Goal: Information Seeking & Learning: Learn about a topic

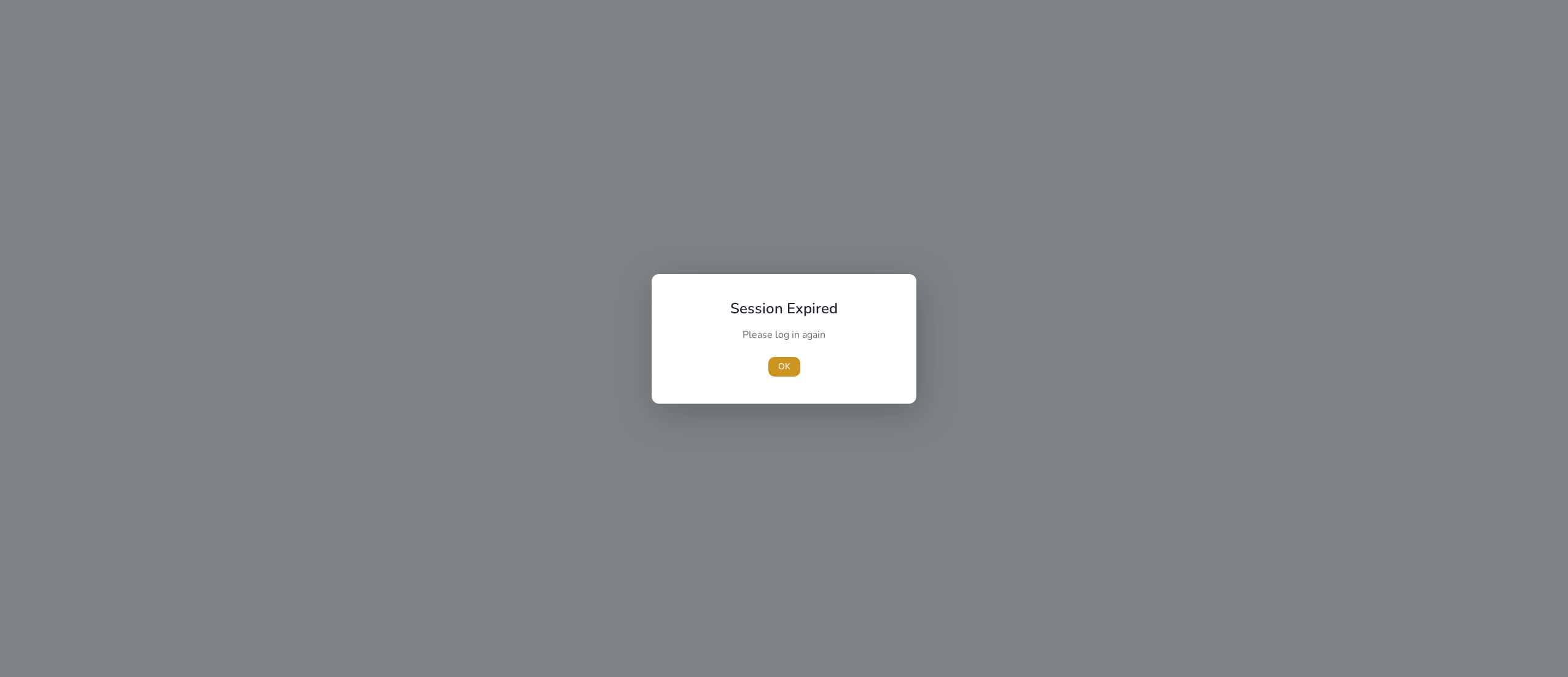
click at [784, 373] on span "button" at bounding box center [784, 367] width 32 height 29
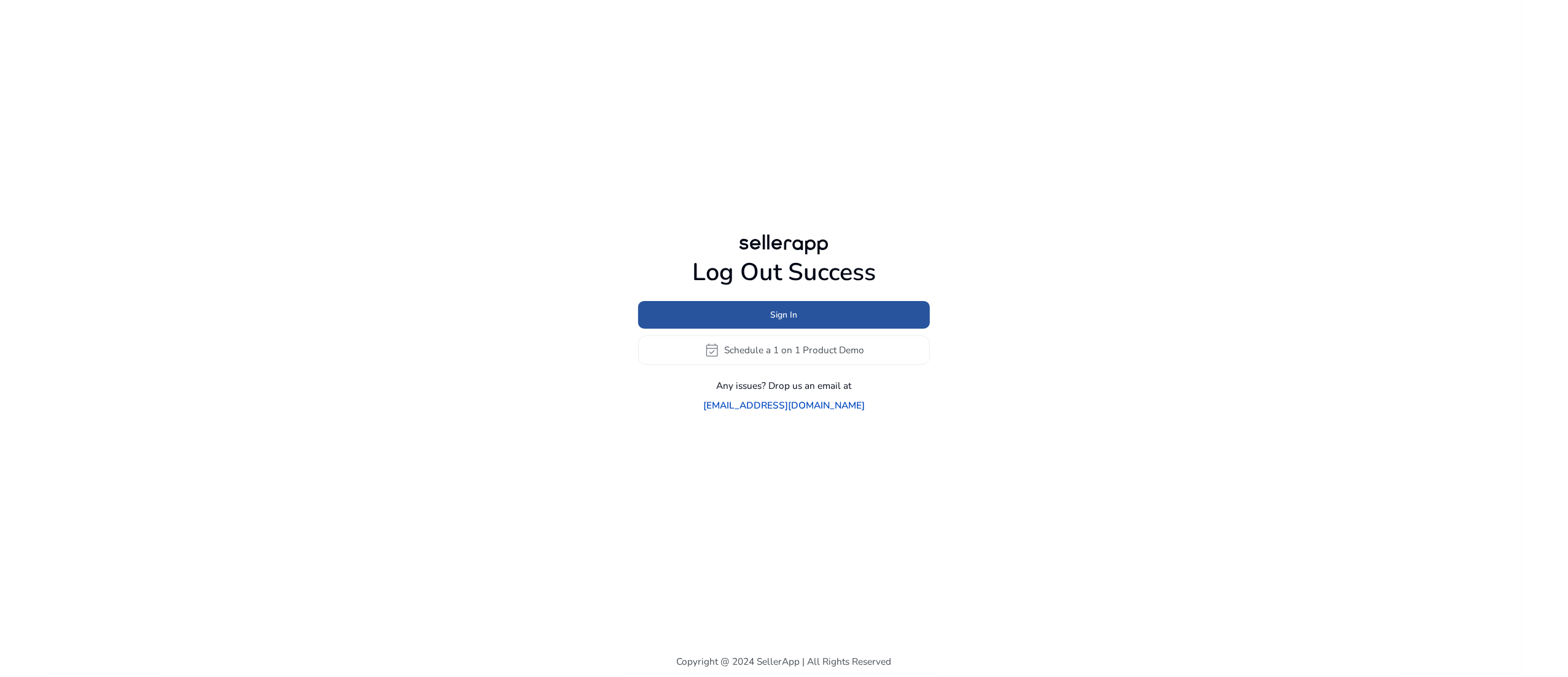
click at [814, 311] on span at bounding box center [784, 314] width 292 height 29
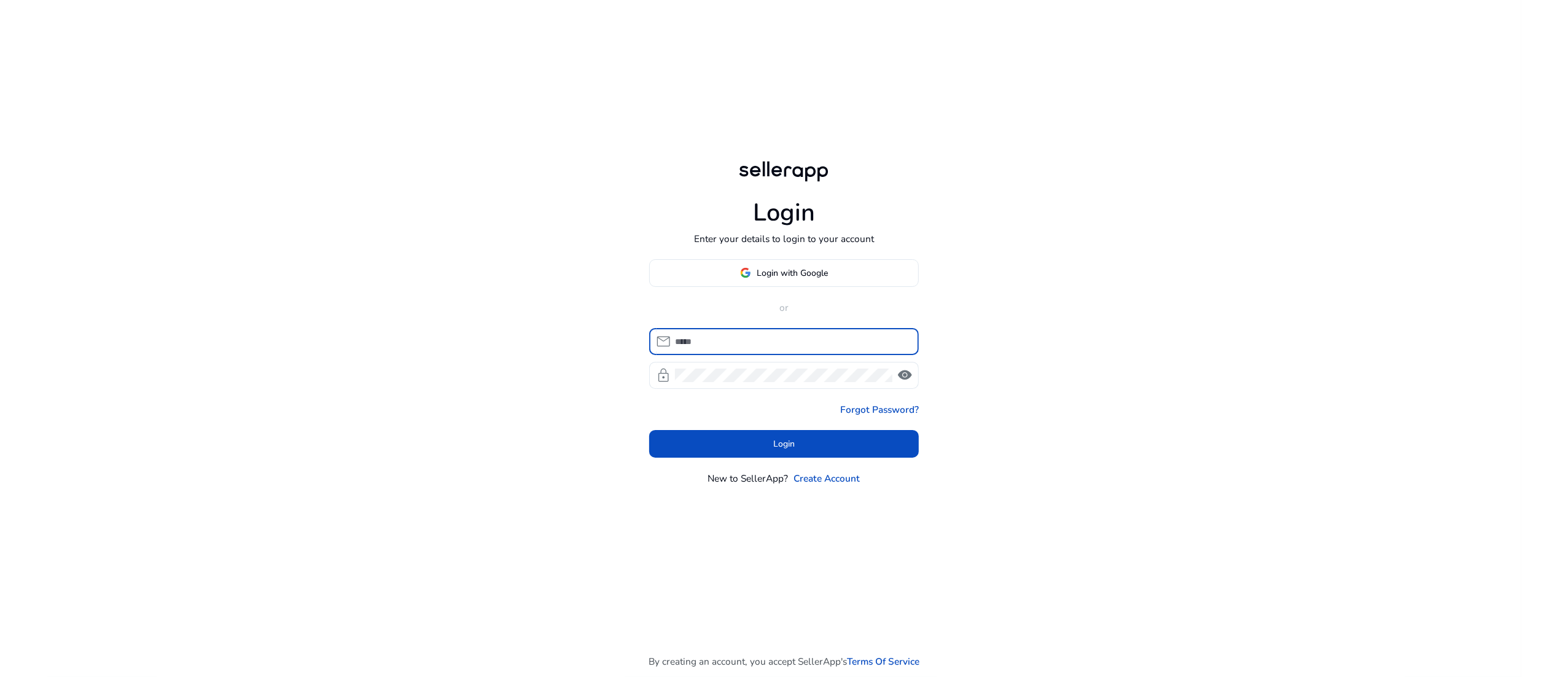
type input "**********"
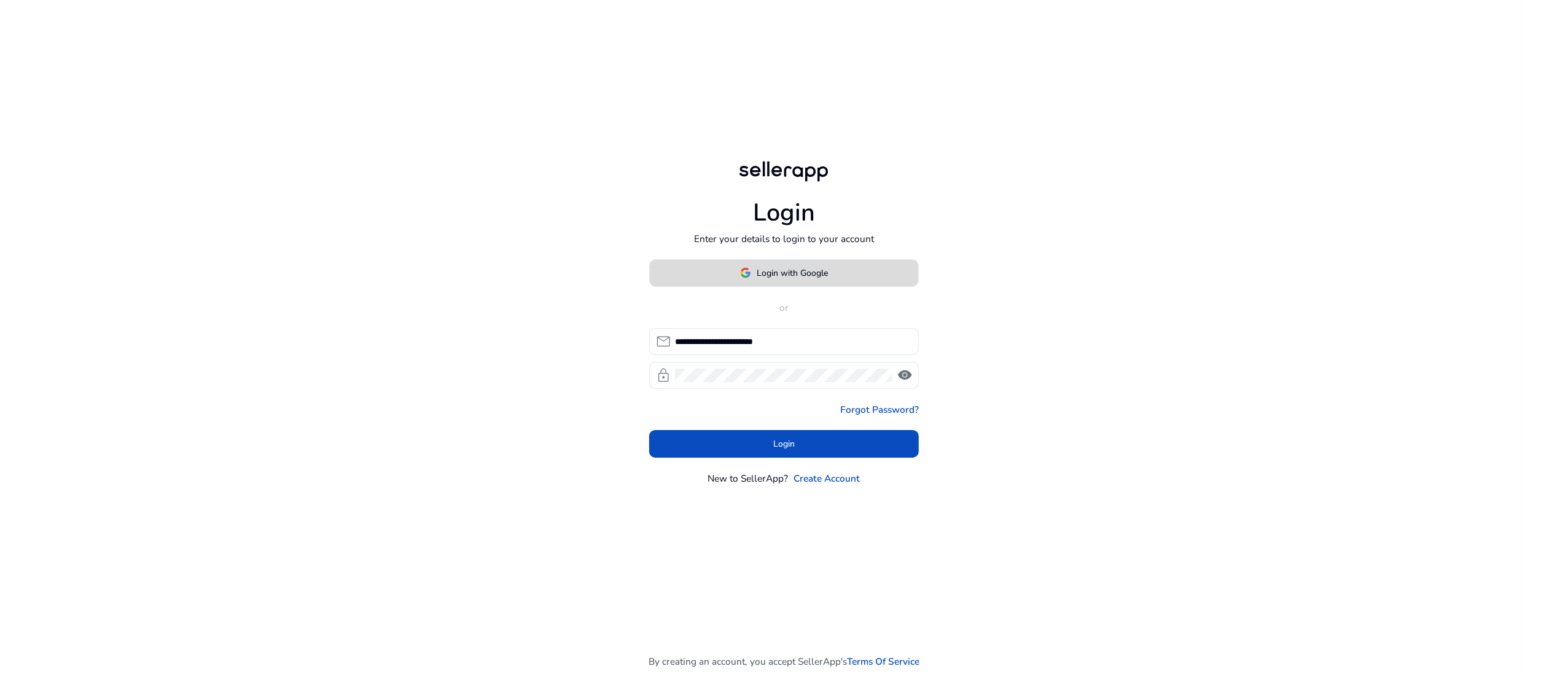
click at [794, 276] on span "Login with Google" at bounding box center [793, 273] width 71 height 13
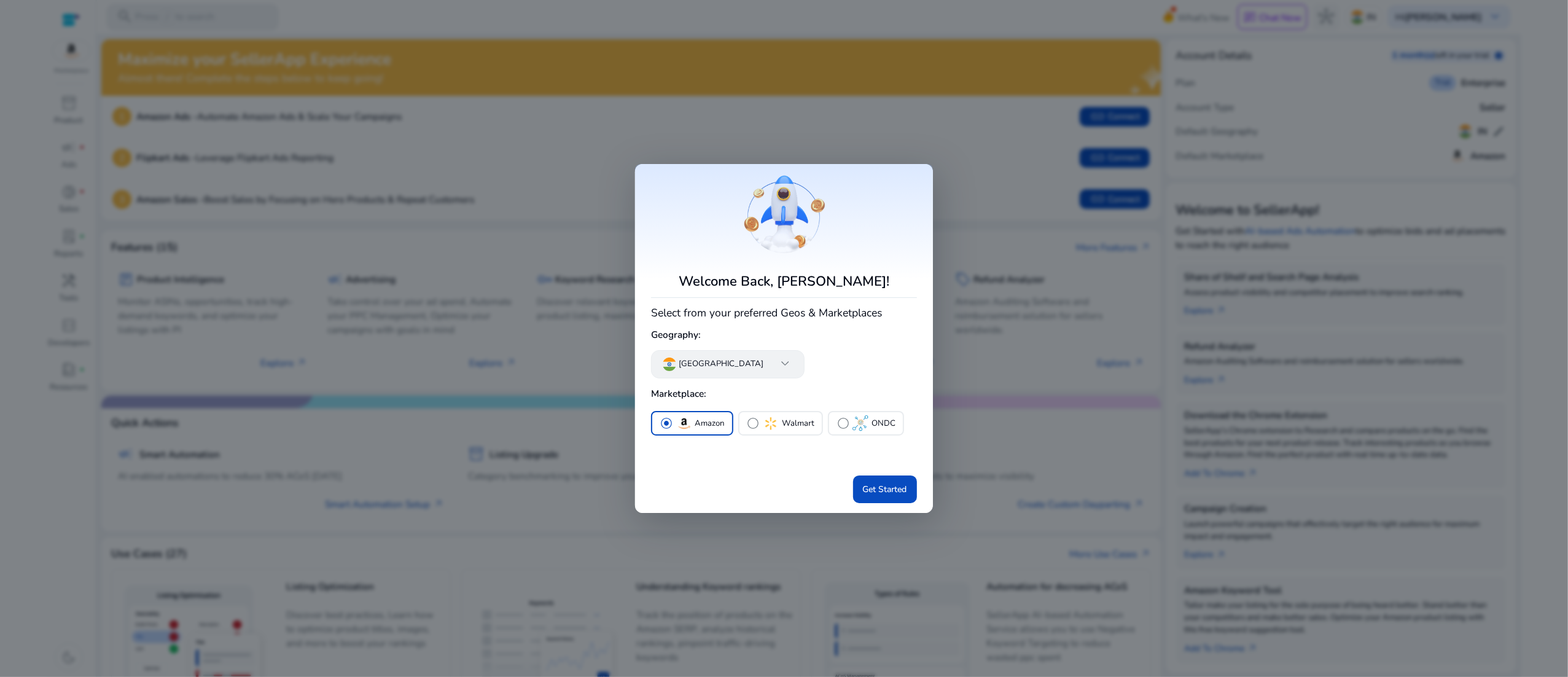
click at [777, 359] on span "keyboard_arrow_down" at bounding box center [784, 363] width 16 height 16
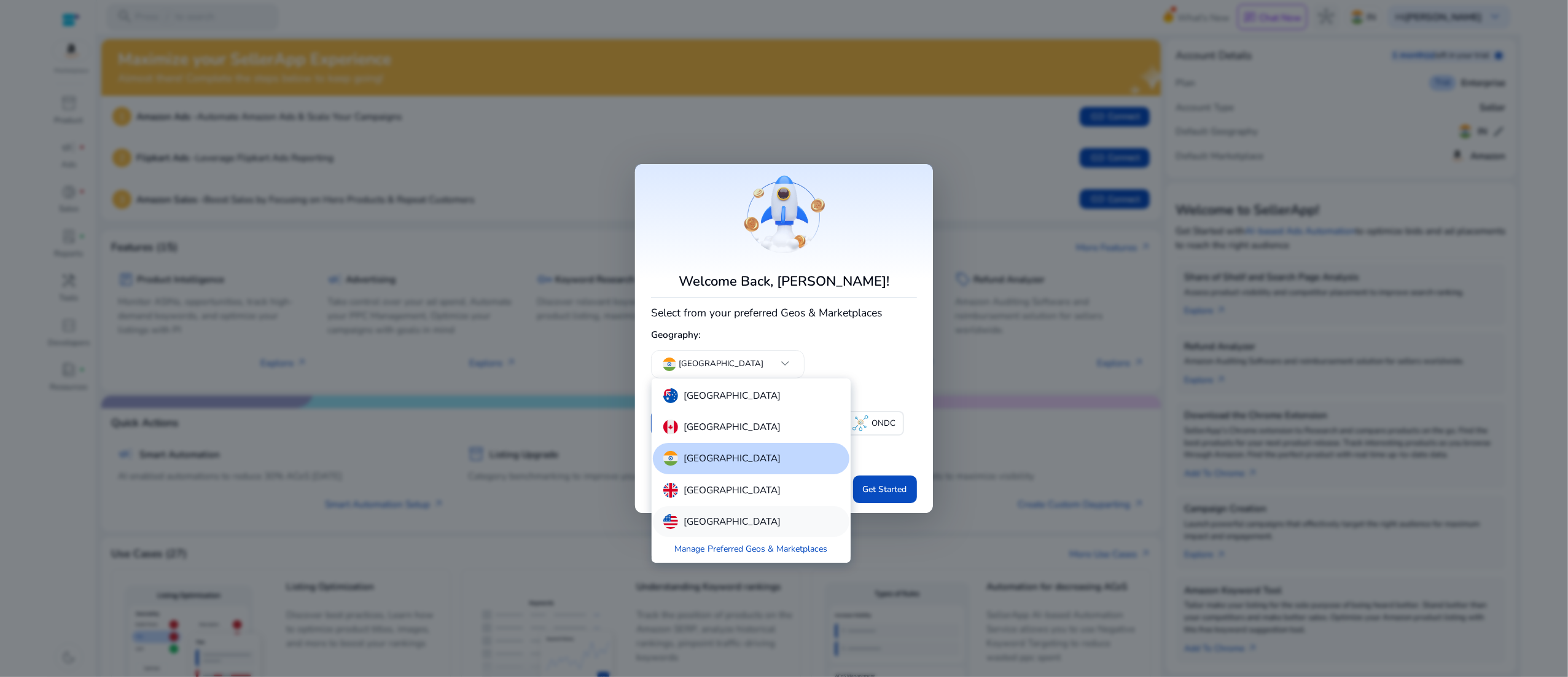
click at [711, 517] on p "[GEOGRAPHIC_DATA]" at bounding box center [732, 521] width 97 height 15
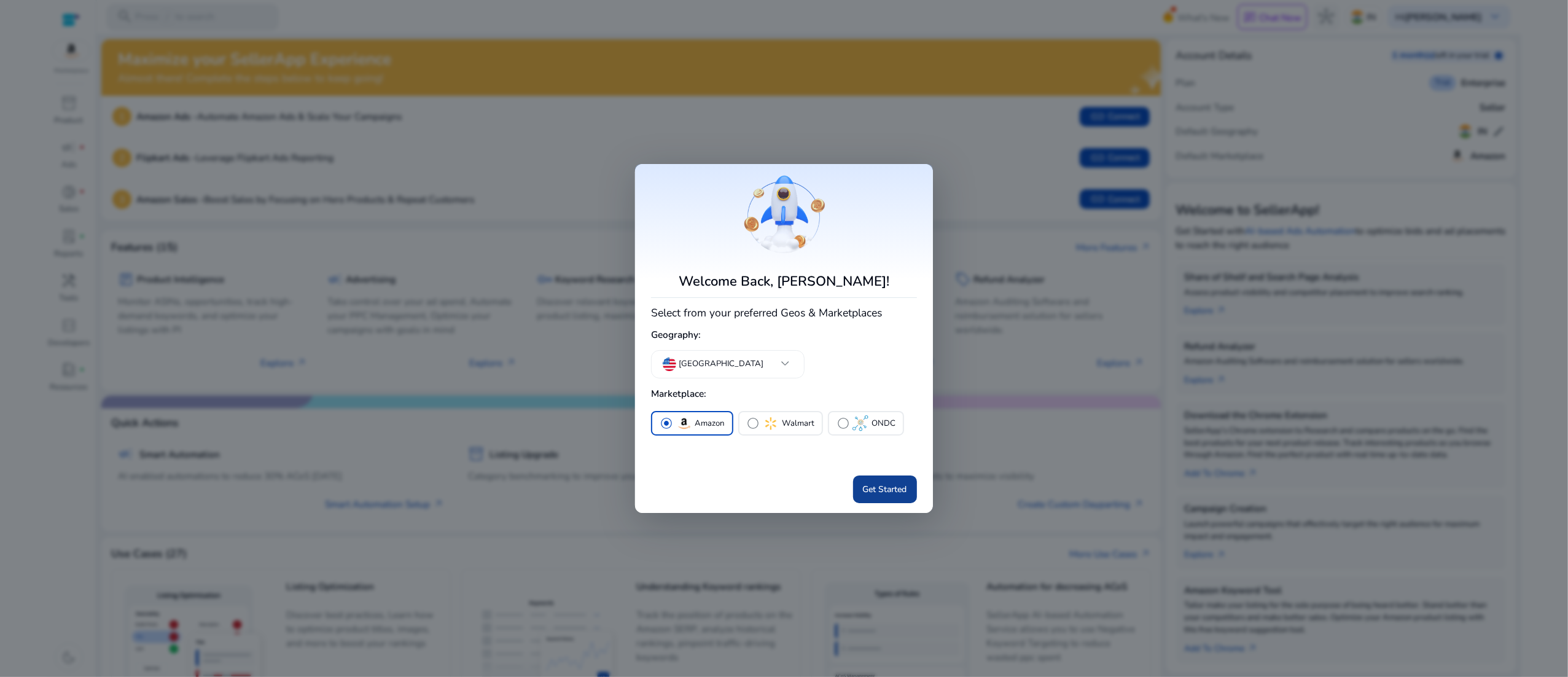
click at [871, 491] on span "Get Started" at bounding box center [885, 489] width 44 height 13
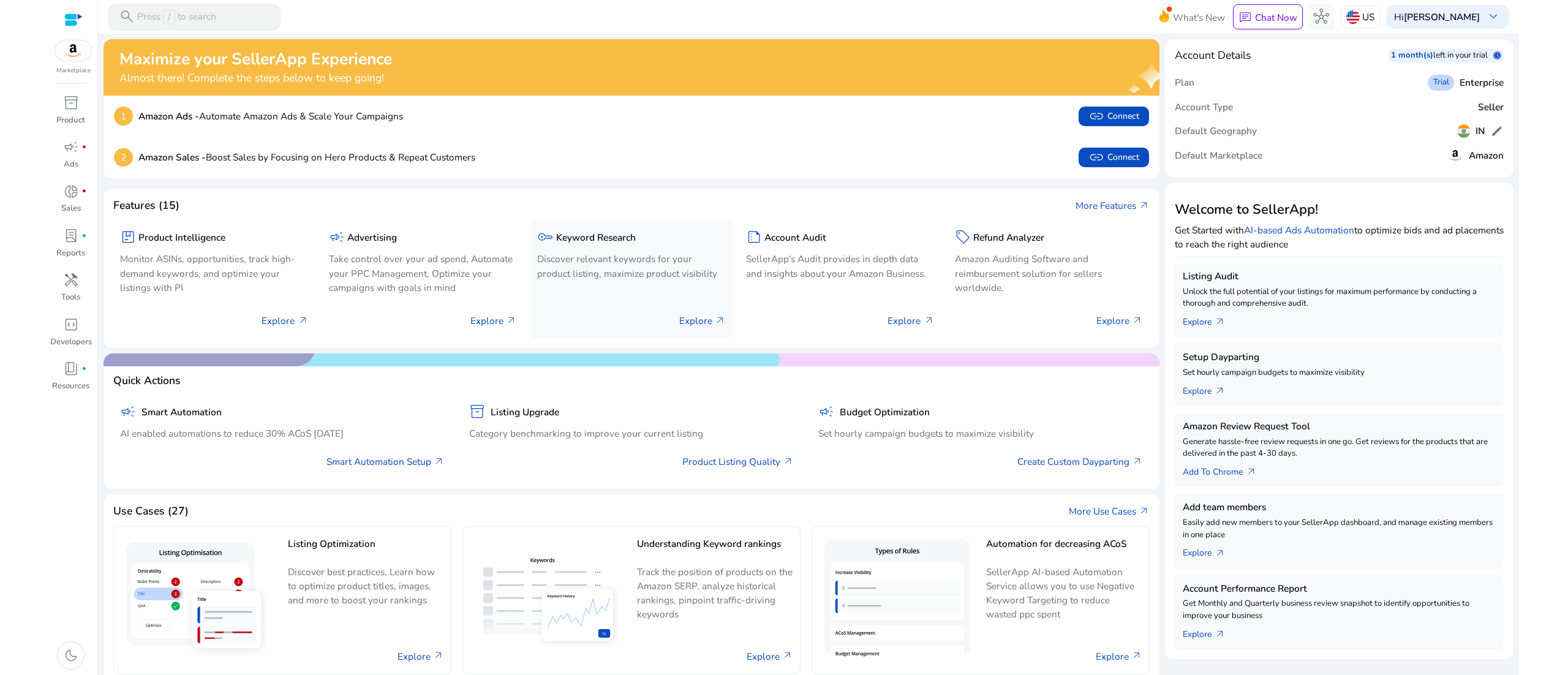
click at [605, 282] on div "key Keyword Research Discover relevant keywords for your product listing, maxim…" at bounding box center [631, 256] width 188 height 56
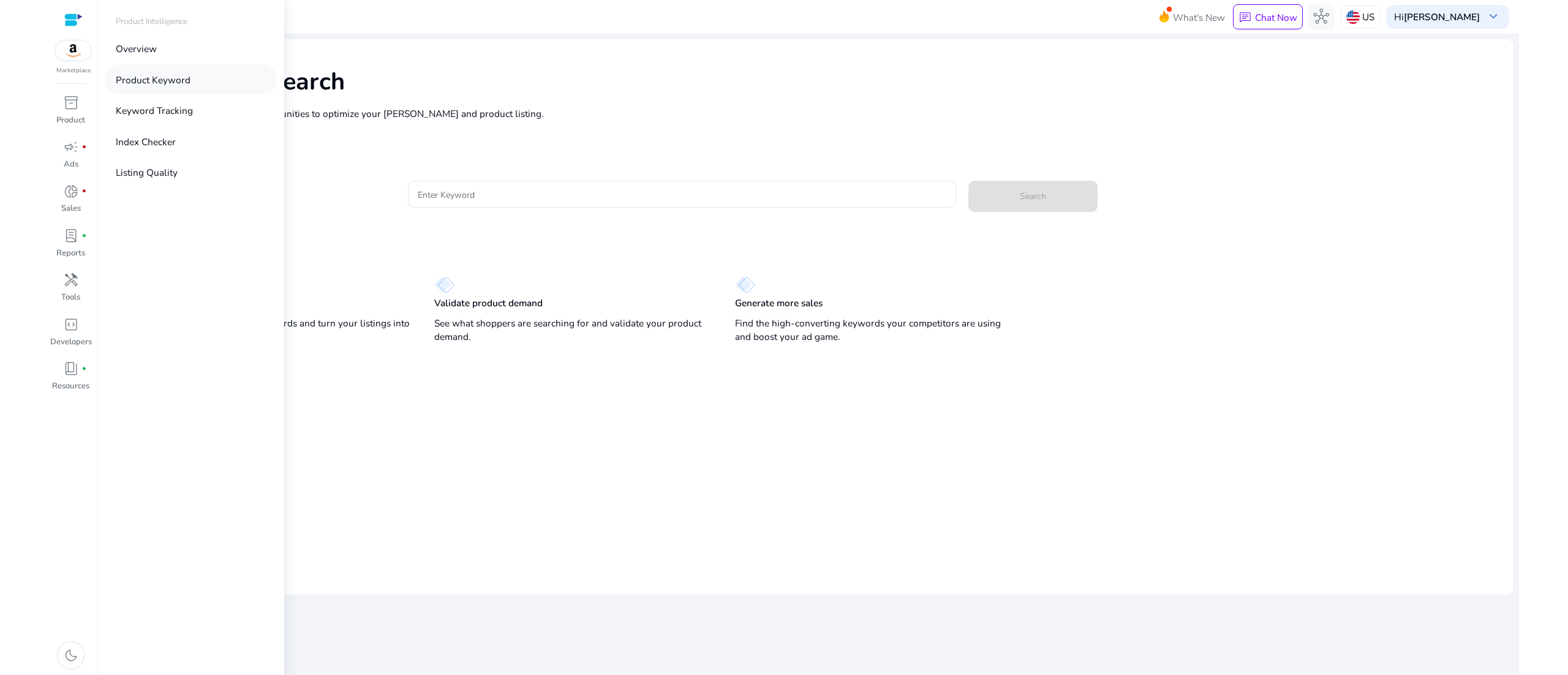
click at [211, 89] on link "Product Keyword" at bounding box center [191, 79] width 173 height 30
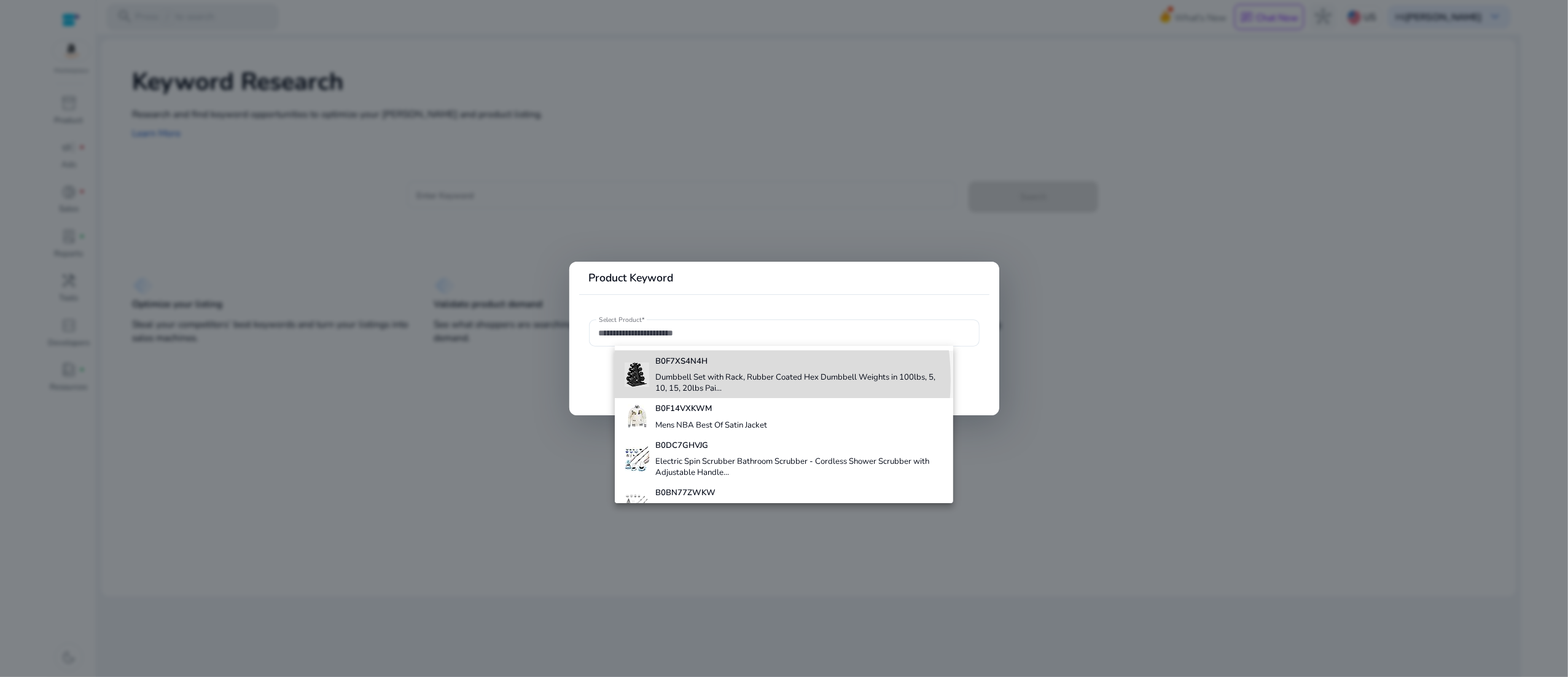
click at [703, 380] on h4 "Dumbbell Set with Rack, Rubber Coated Hex Dumbbell Weights in 100lbs, 5, 10, 15…" at bounding box center [800, 383] width 288 height 22
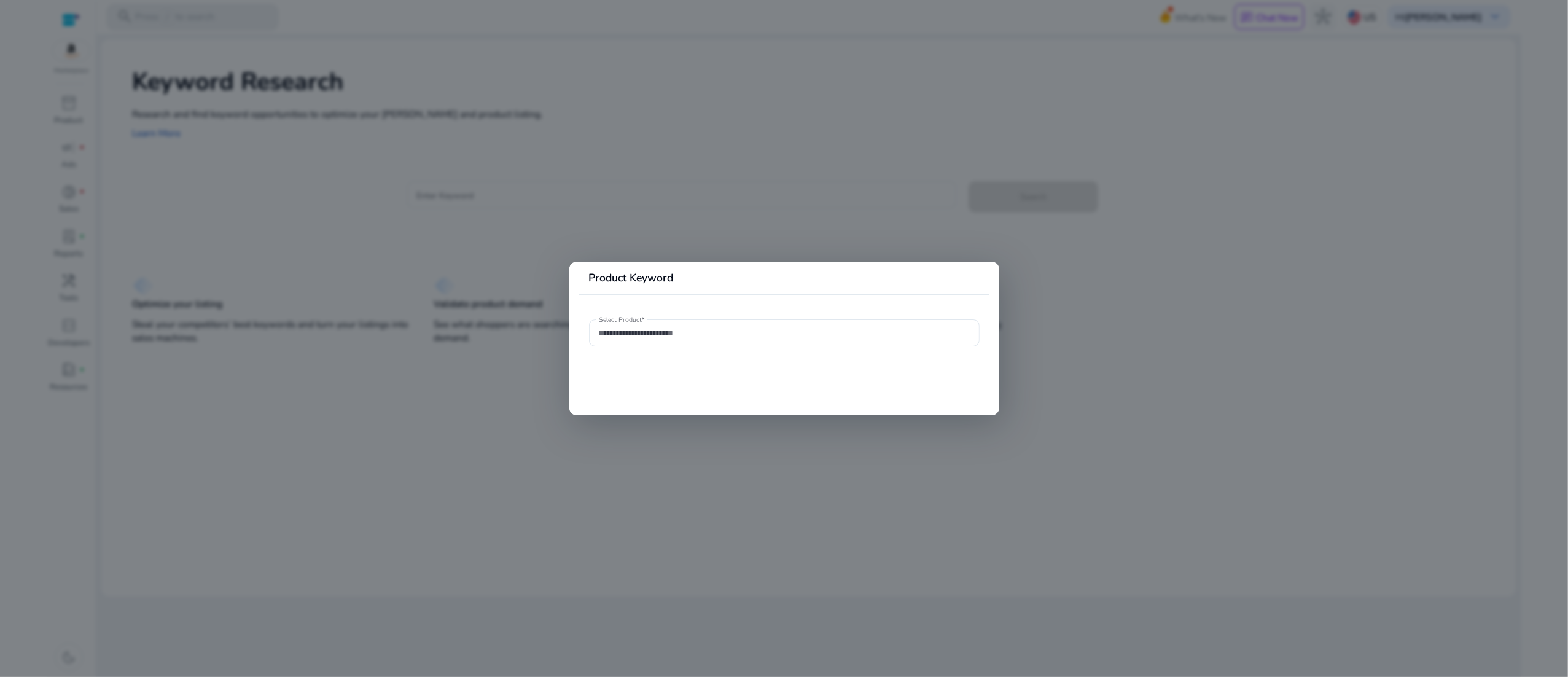
type input "**********"
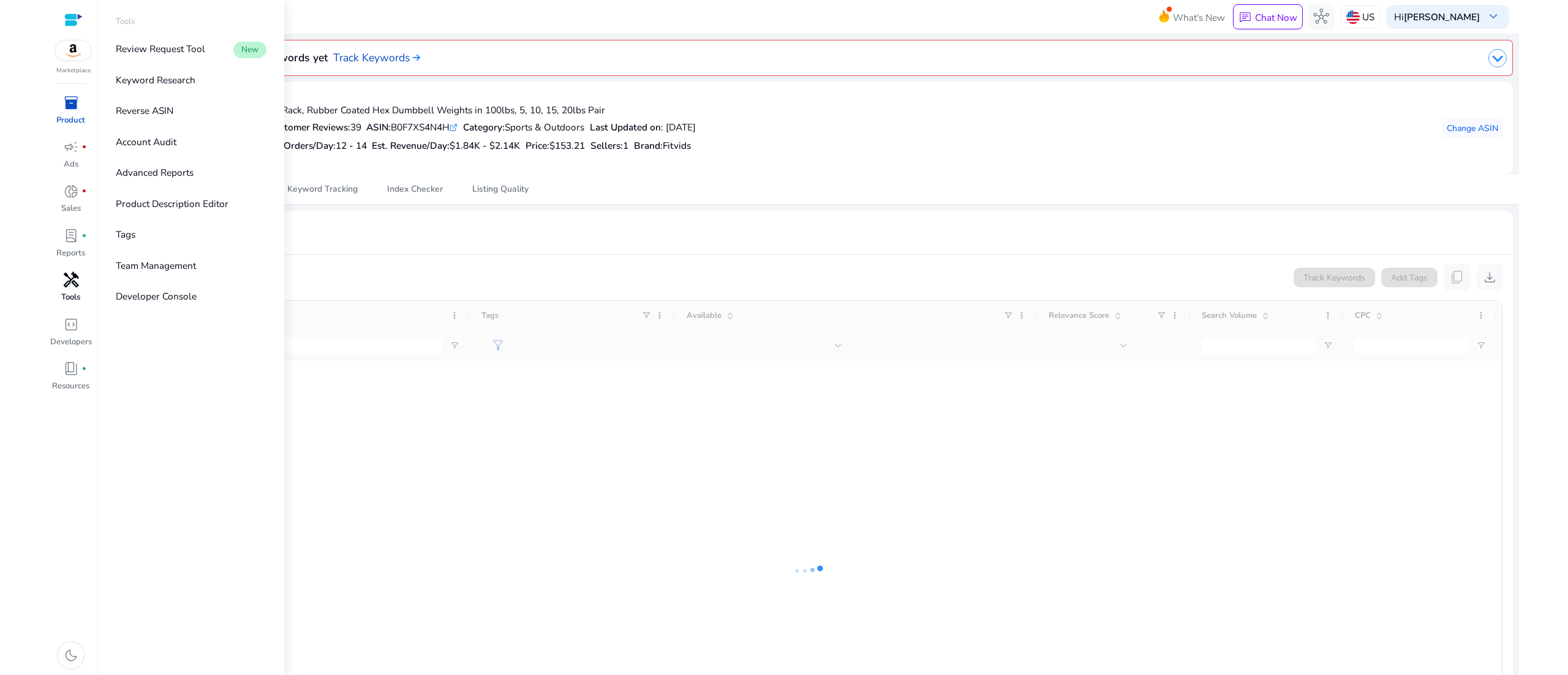
click at [66, 284] on span "handyman" at bounding box center [70, 279] width 15 height 15
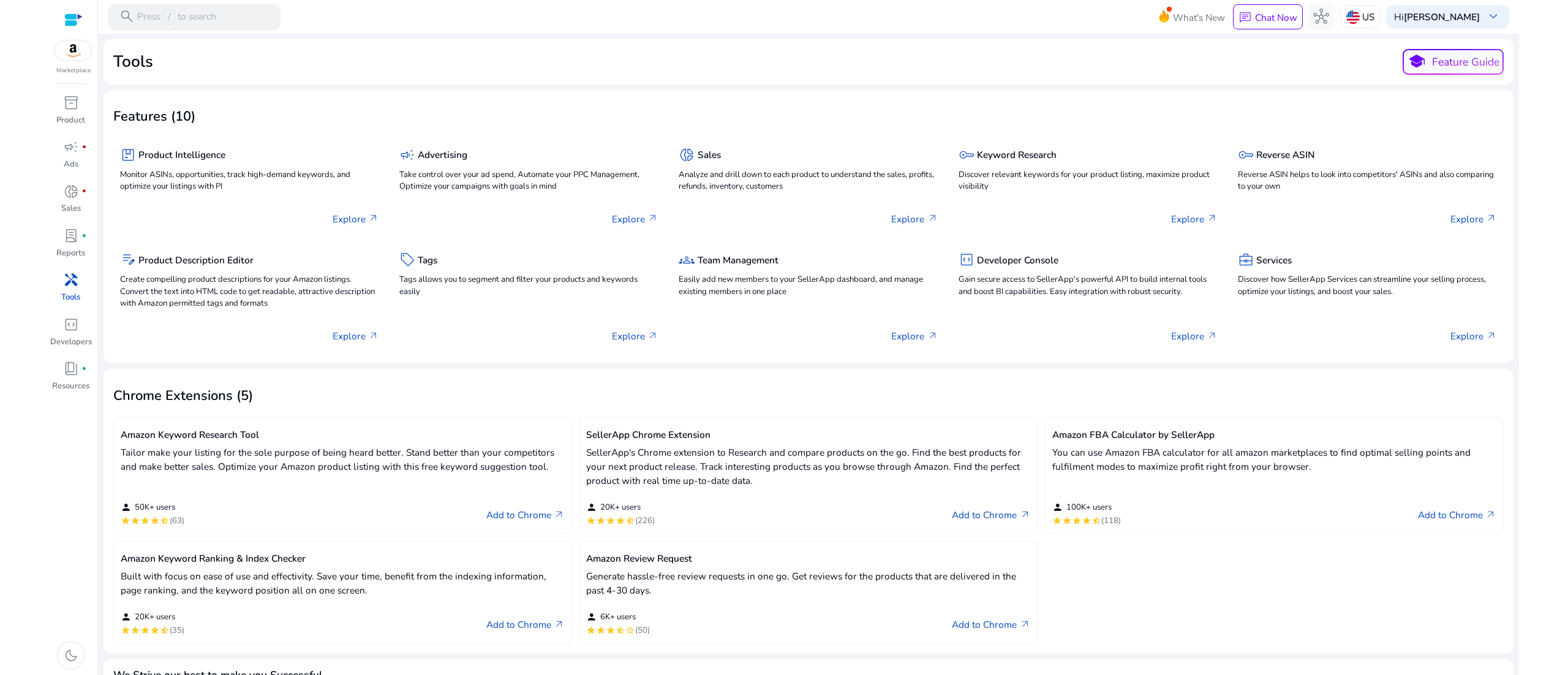
click at [366, 484] on div "Amazon Keyword Research Tool Tailor make your listing for the sole purpose of b…" at bounding box center [343, 475] width 459 height 117
click at [370, 459] on p "Tailor make your listing for the sole purpose of being heard better. Stand bett…" at bounding box center [343, 458] width 444 height 28
click at [490, 516] on link "Add to Chrome arrow_outward" at bounding box center [525, 514] width 78 height 15
